Goal: Navigation & Orientation: Find specific page/section

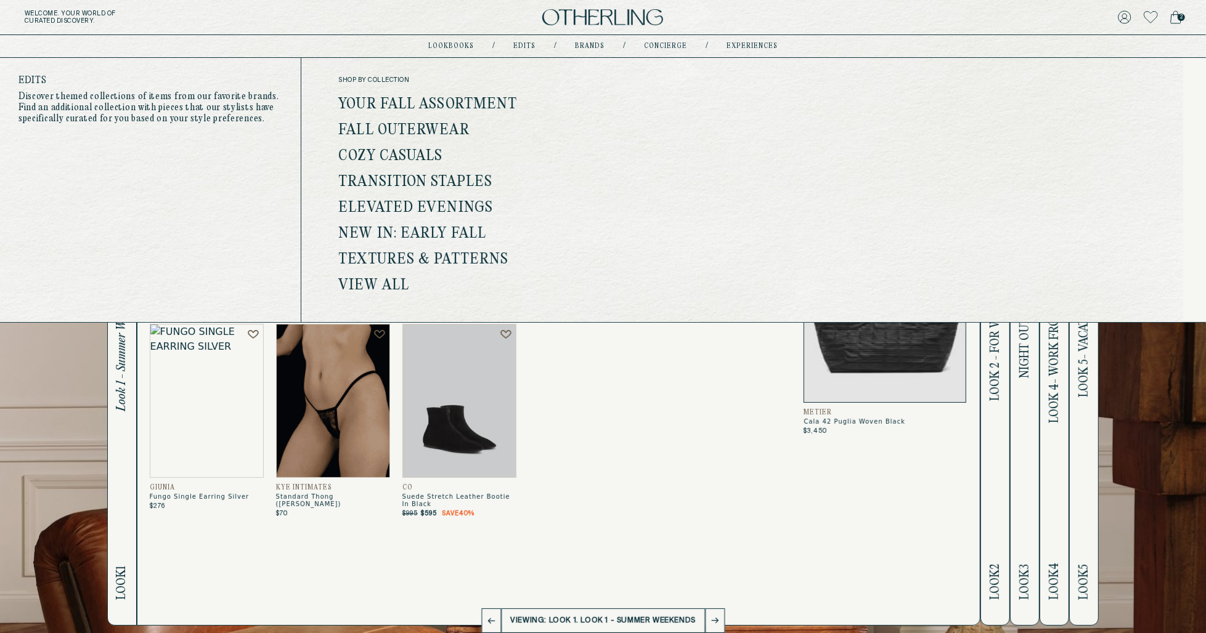
click at [439, 100] on link "Your Fall Assortment" at bounding box center [427, 105] width 179 height 16
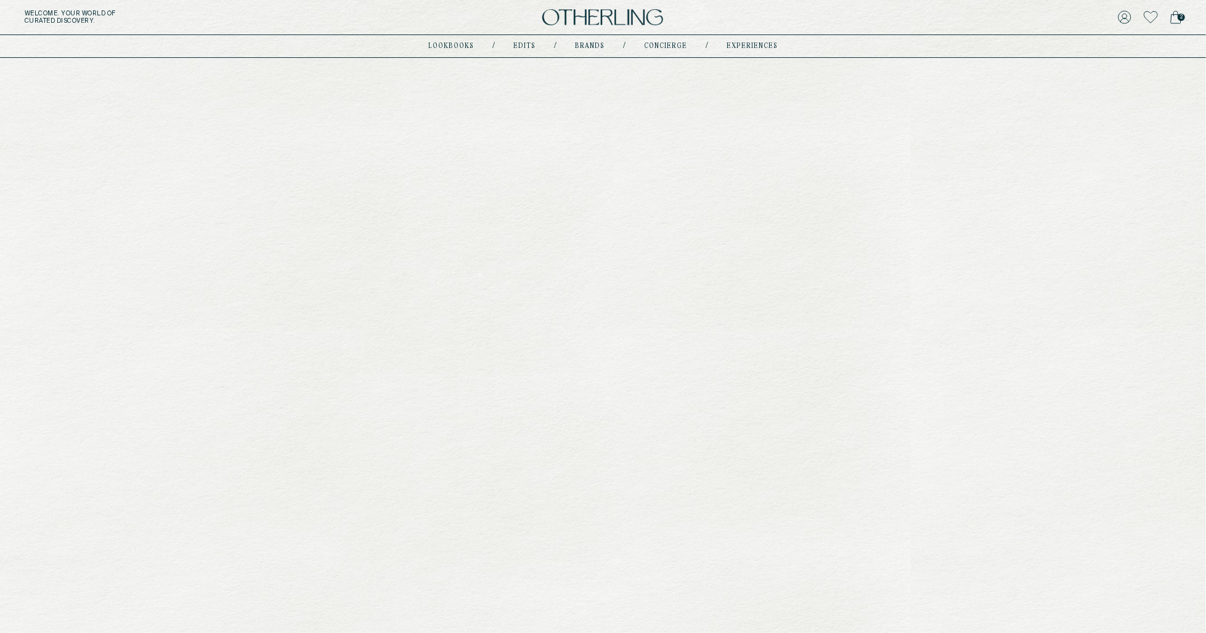
click at [439, 100] on div "Welcome . Your world of curated discovery. 2 lookbooks / Edits / Brands / conci…" at bounding box center [603, 402] width 1206 height 805
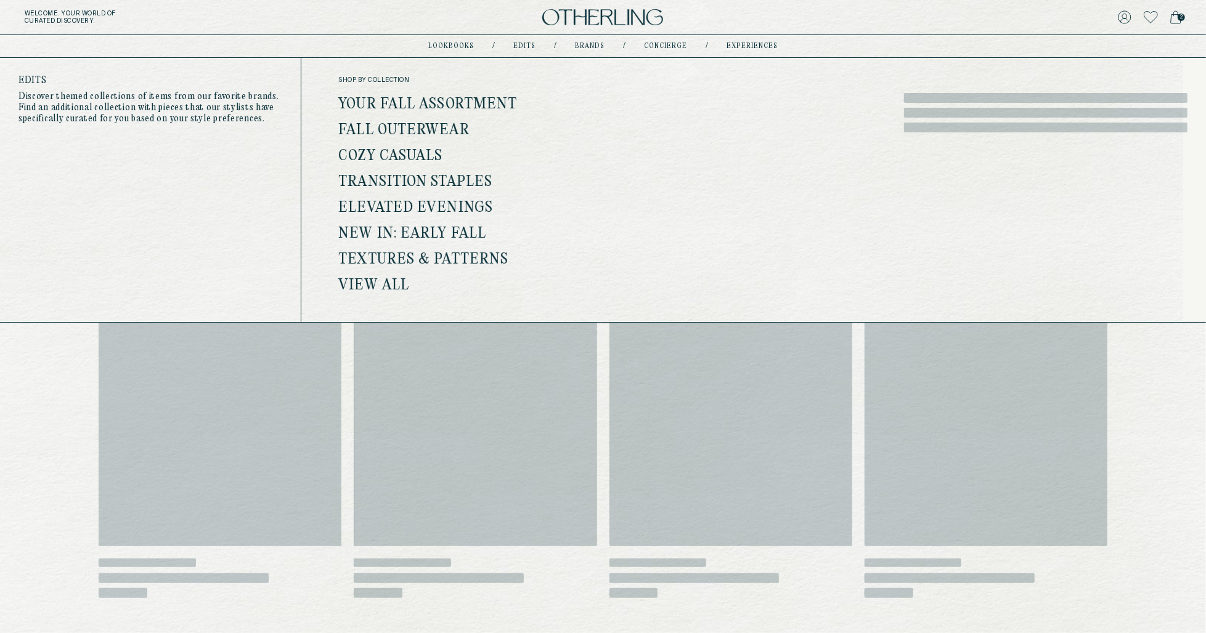
click at [405, 127] on link "Fall Outerwear" at bounding box center [403, 131] width 131 height 16
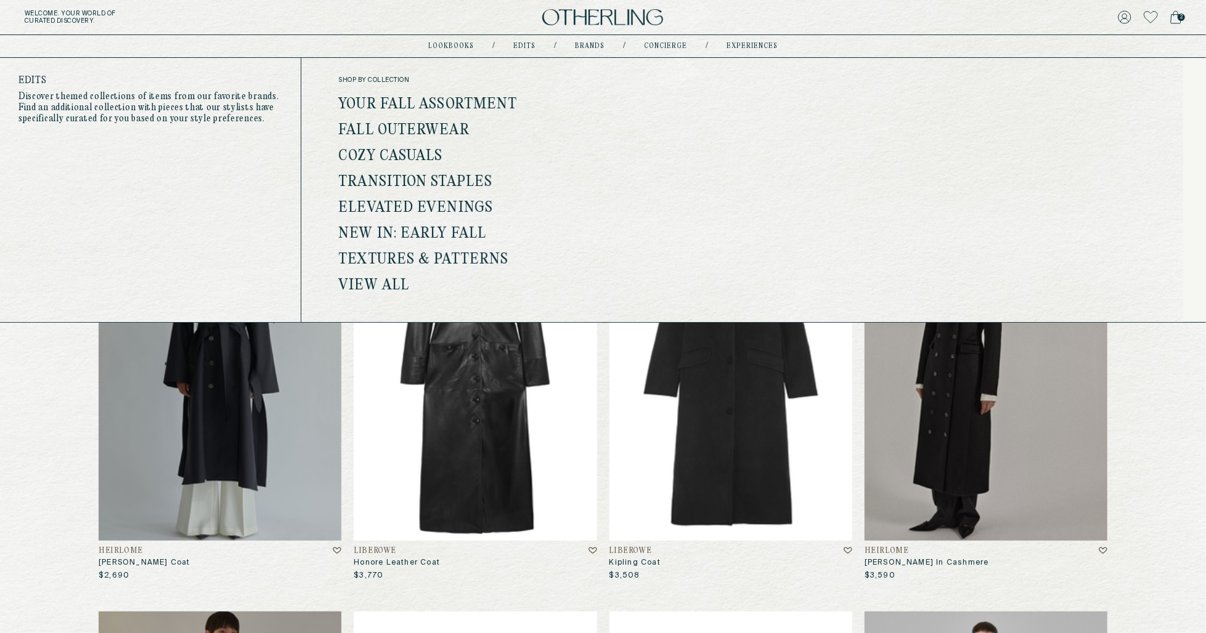
click at [418, 126] on link "Fall Outerwear" at bounding box center [403, 131] width 131 height 16
click at [413, 150] on link "Cozy Casuals" at bounding box center [390, 156] width 104 height 16
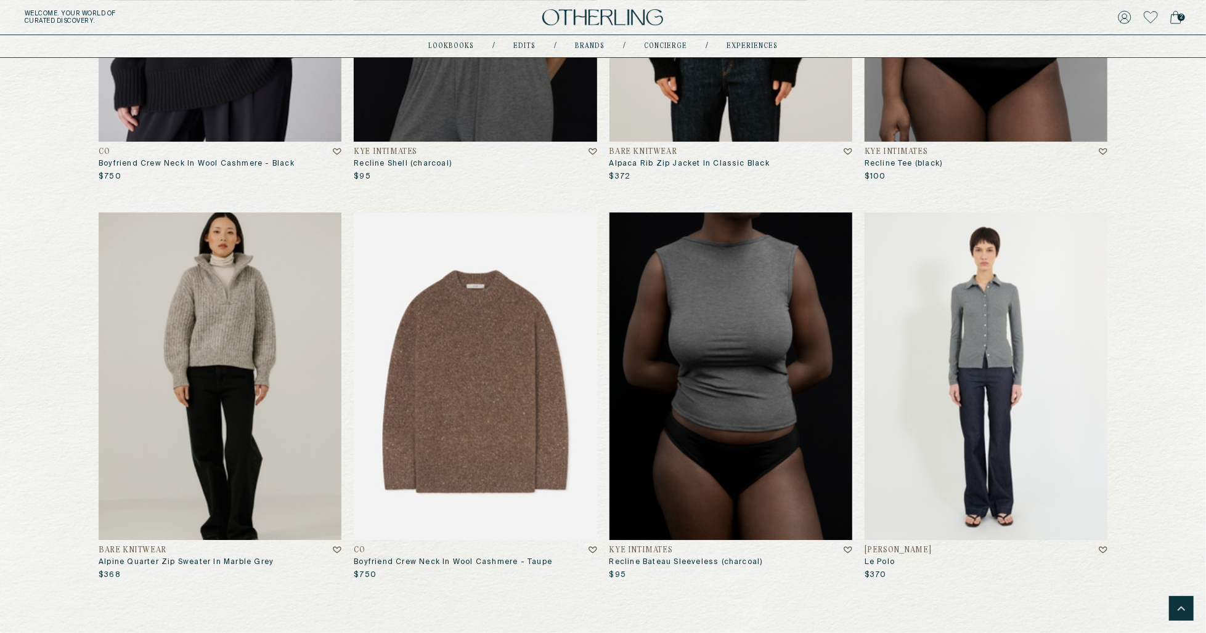
scroll to position [7176, 0]
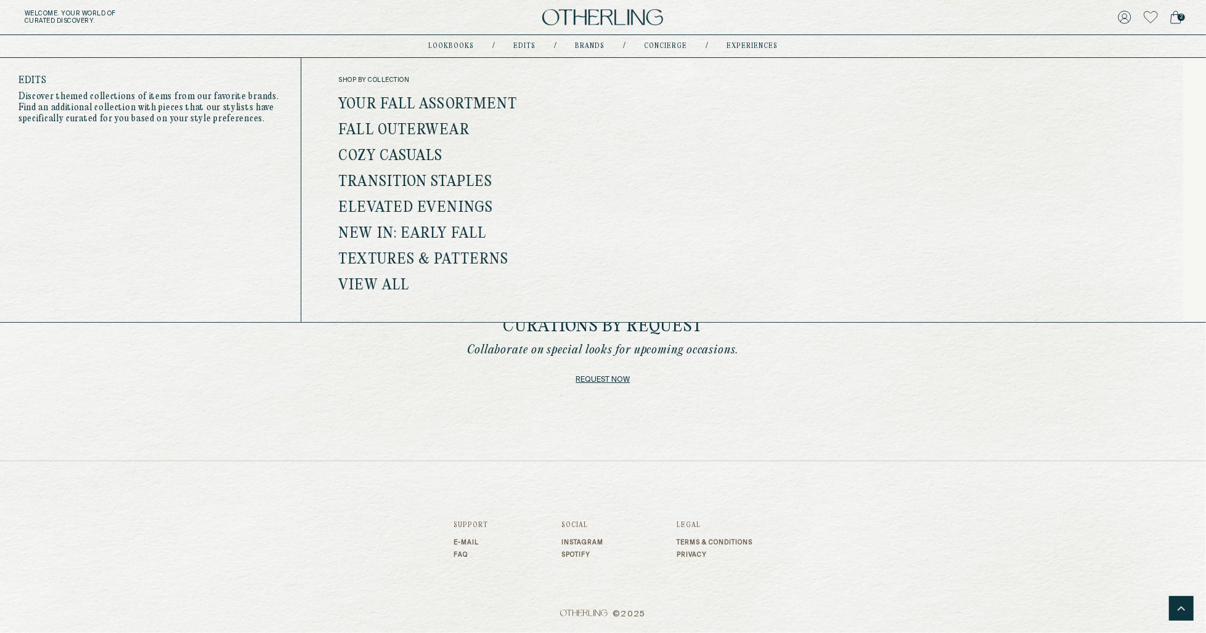
click at [418, 179] on link "Transition Staples" at bounding box center [415, 182] width 154 height 16
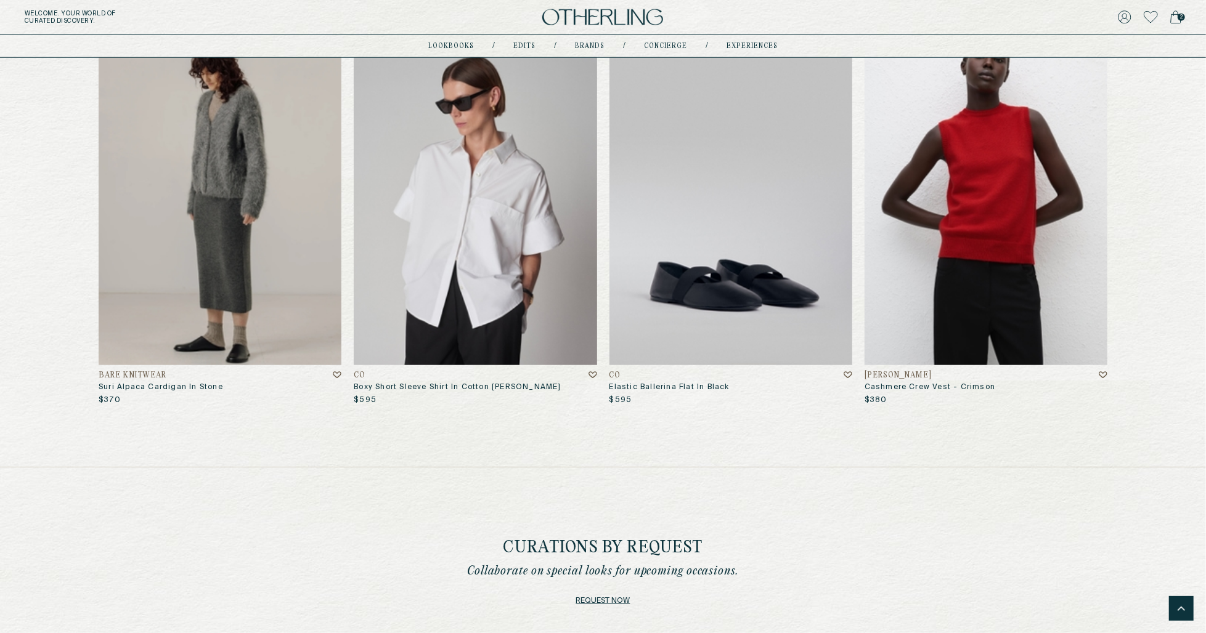
scroll to position [7741, 0]
